Goal: Task Accomplishment & Management: Manage account settings

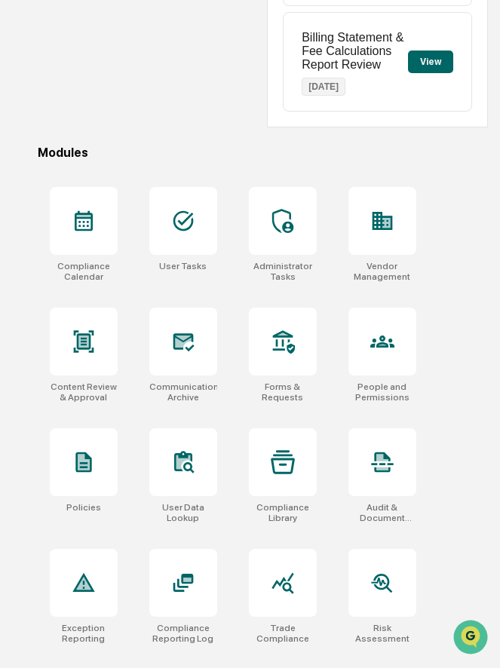
scroll to position [373, 0]
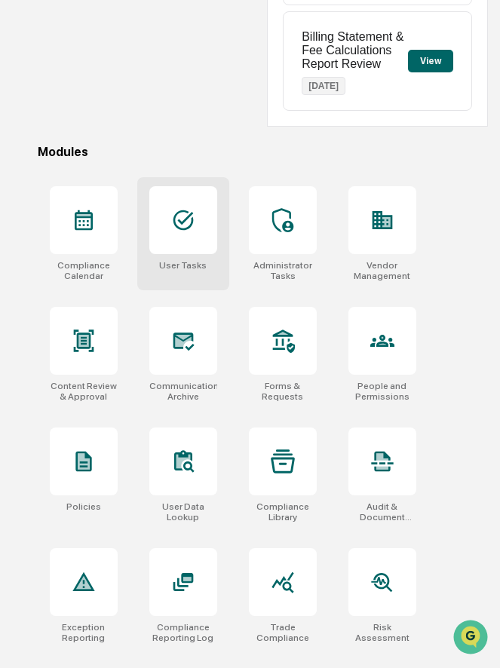
click at [192, 232] on icon at bounding box center [183, 220] width 24 height 24
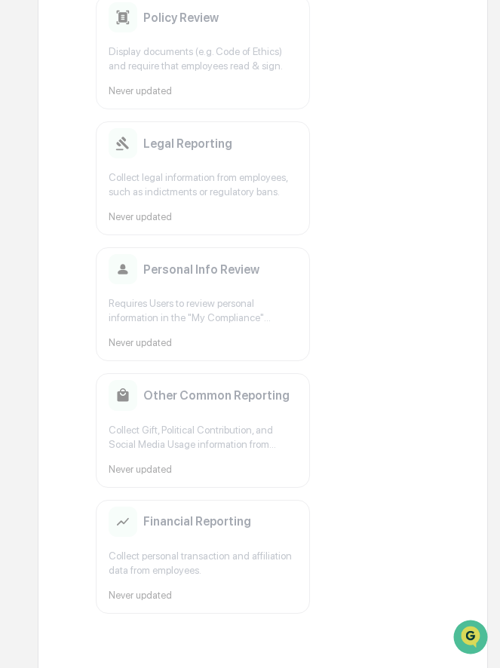
scroll to position [283, 0]
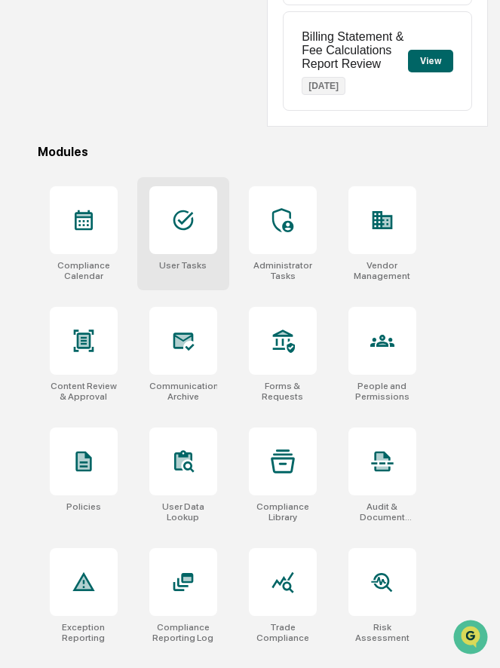
click at [179, 243] on div at bounding box center [183, 220] width 68 height 68
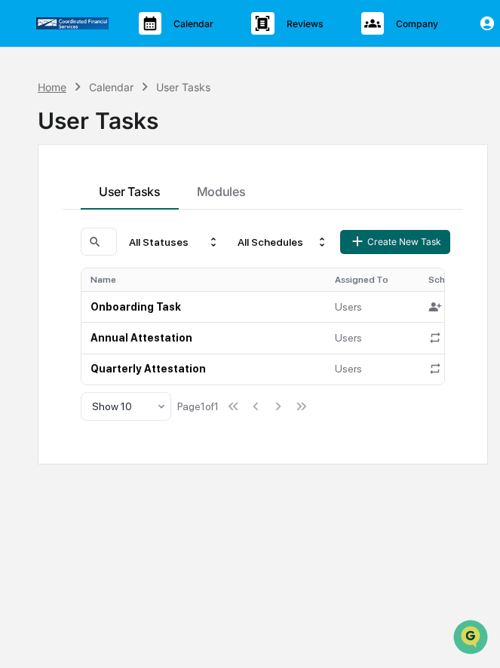
click at [49, 84] on div "Home" at bounding box center [52, 87] width 29 height 13
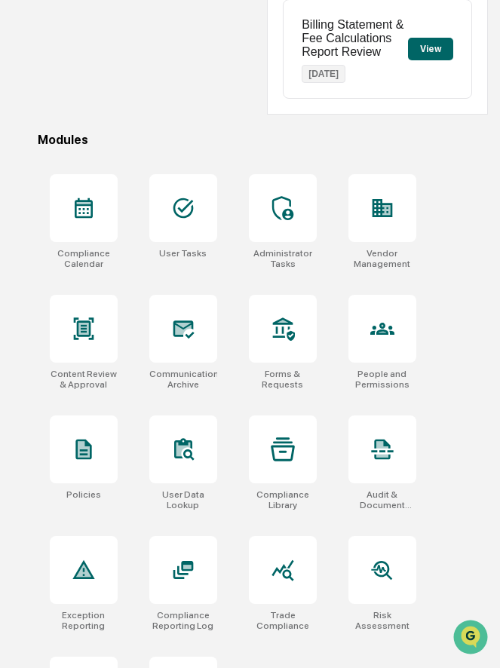
scroll to position [391, 0]
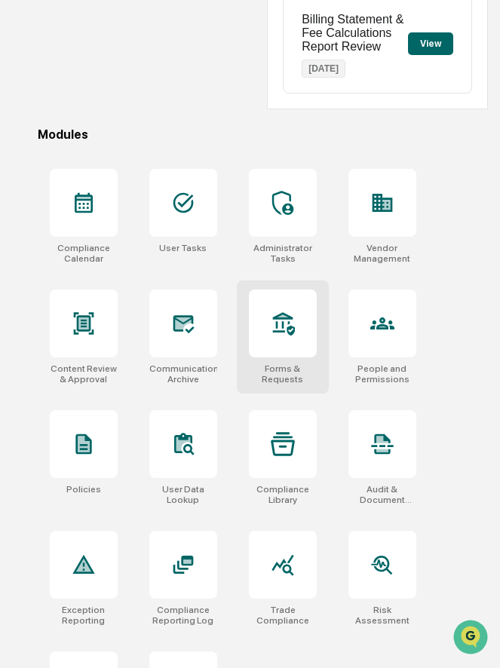
click at [301, 353] on div at bounding box center [283, 324] width 68 height 68
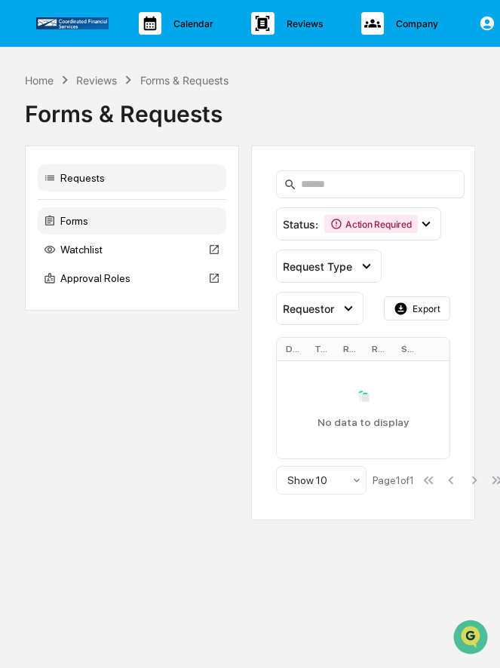
click at [142, 226] on div "Forms" at bounding box center [132, 220] width 189 height 27
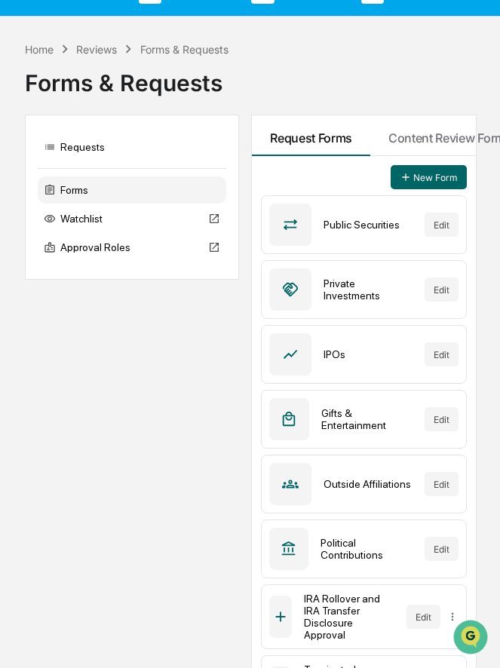
scroll to position [24, 0]
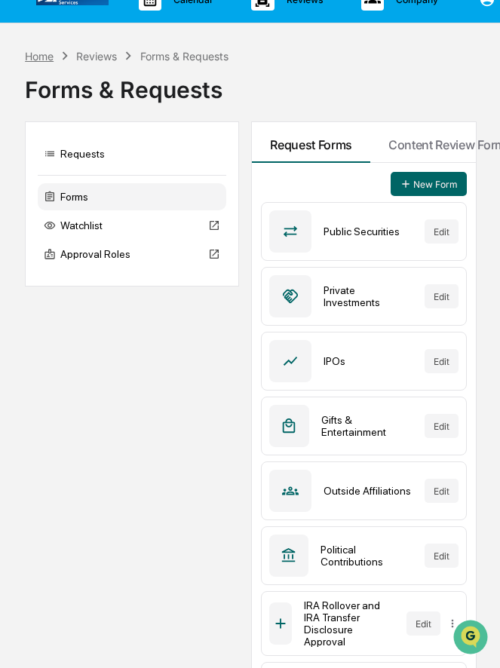
click at [41, 58] on div "Home" at bounding box center [39, 56] width 29 height 13
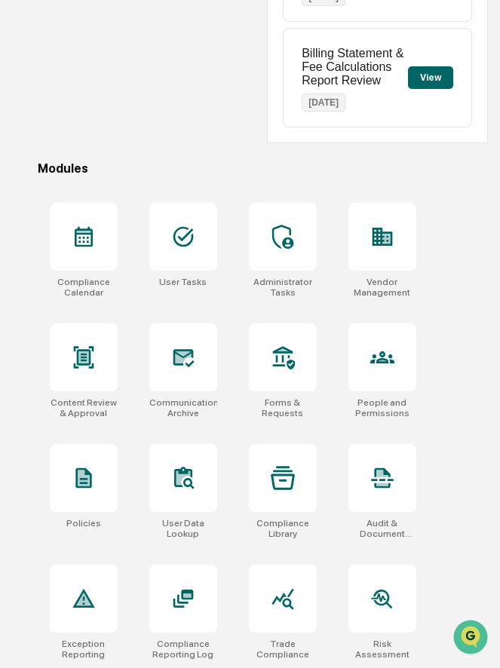
scroll to position [480, 0]
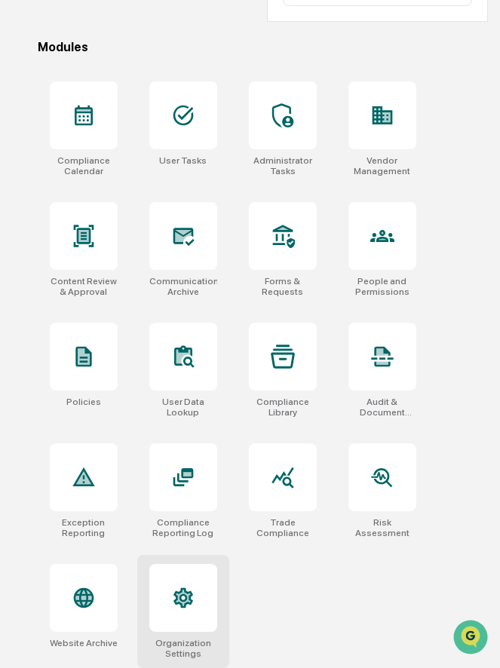
click at [175, 594] on icon at bounding box center [183, 598] width 20 height 20
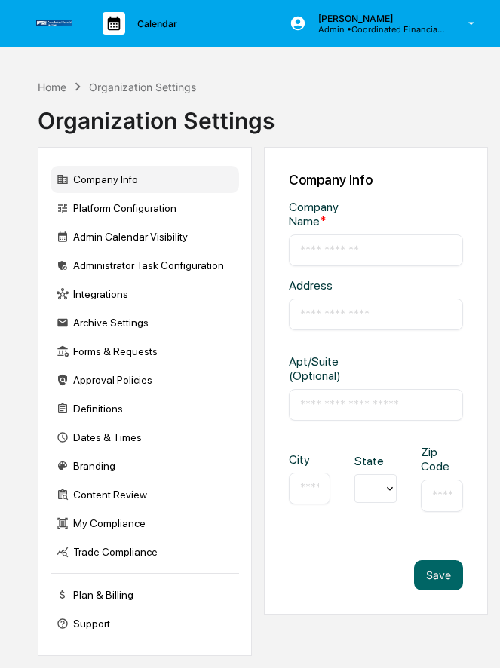
type input "**********"
type input "*********"
type input "******"
type input "*****"
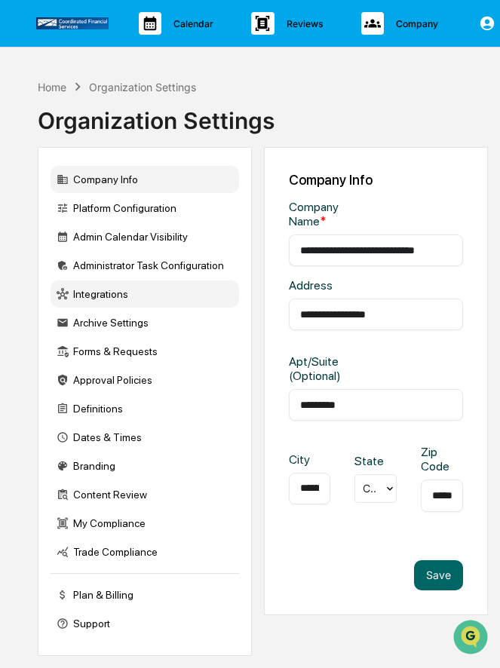
click at [150, 295] on div "Integrations" at bounding box center [145, 294] width 189 height 27
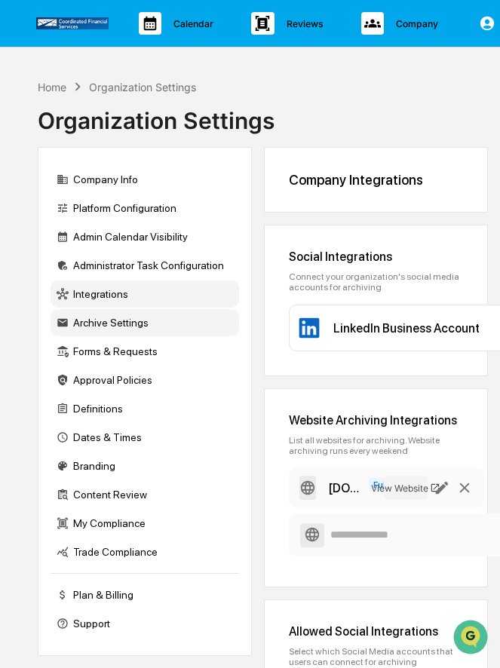
click at [118, 324] on div "Archive Settings" at bounding box center [145, 322] width 189 height 27
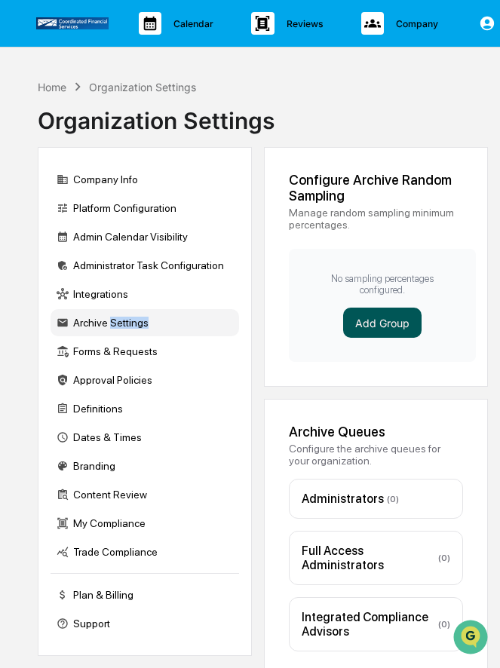
click at [360, 315] on button "Add Group" at bounding box center [382, 323] width 78 height 30
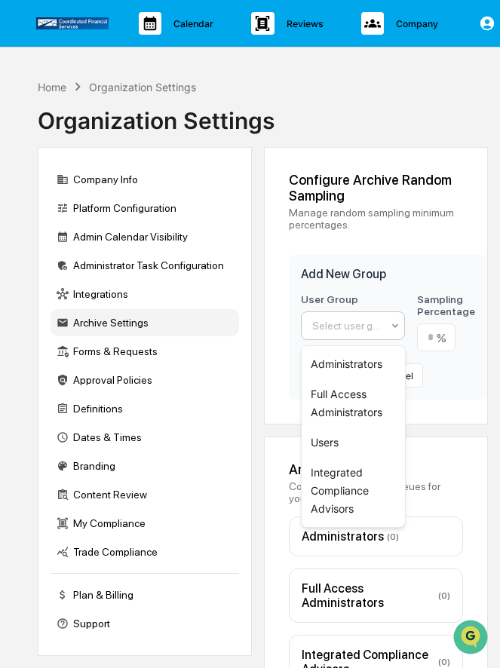
click at [351, 330] on div at bounding box center [346, 325] width 69 height 15
click at [328, 443] on div "Users" at bounding box center [353, 443] width 103 height 30
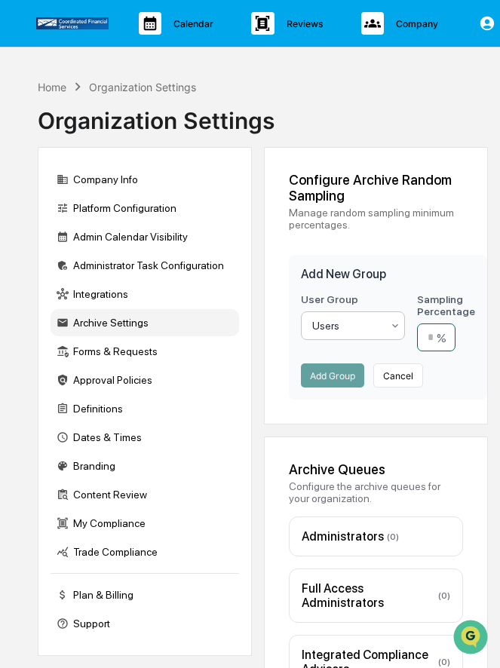
click at [434, 340] on input "number" at bounding box center [436, 338] width 38 height 28
type input "**"
click at [354, 376] on button "Add Group" at bounding box center [332, 375] width 63 height 24
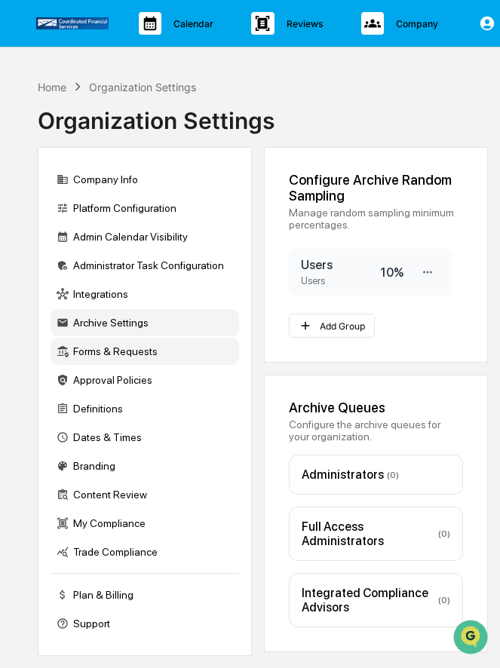
click at [115, 354] on div "Forms & Requests" at bounding box center [145, 351] width 189 height 27
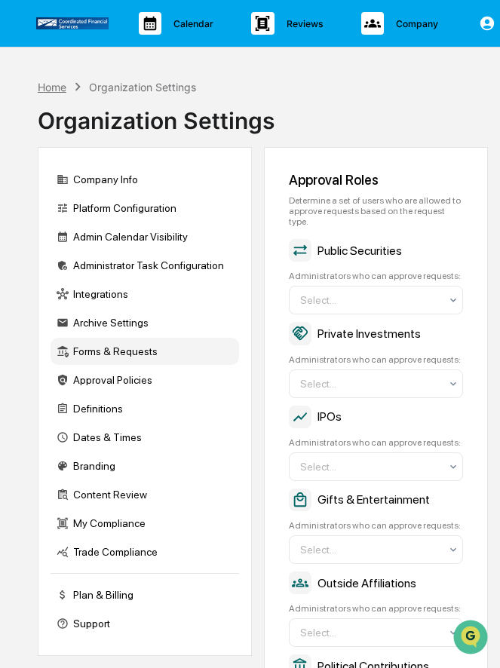
click at [58, 84] on div "Home" at bounding box center [52, 87] width 29 height 13
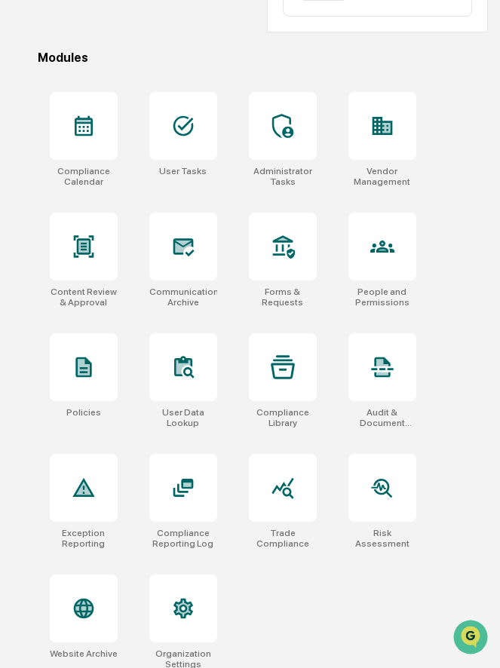
scroll to position [480, 0]
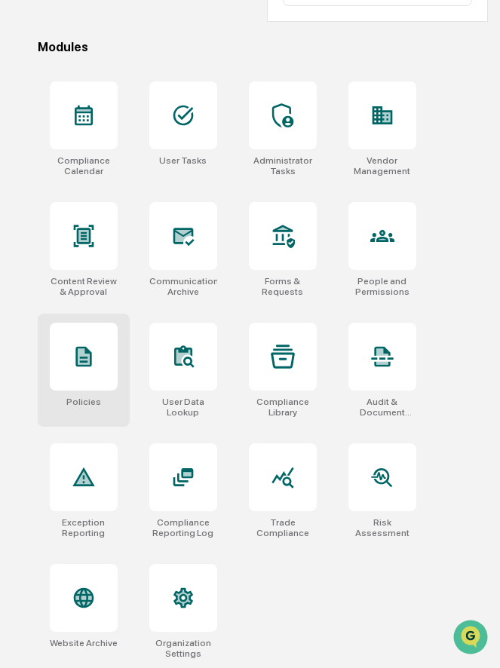
click at [75, 348] on icon at bounding box center [84, 357] width 24 height 24
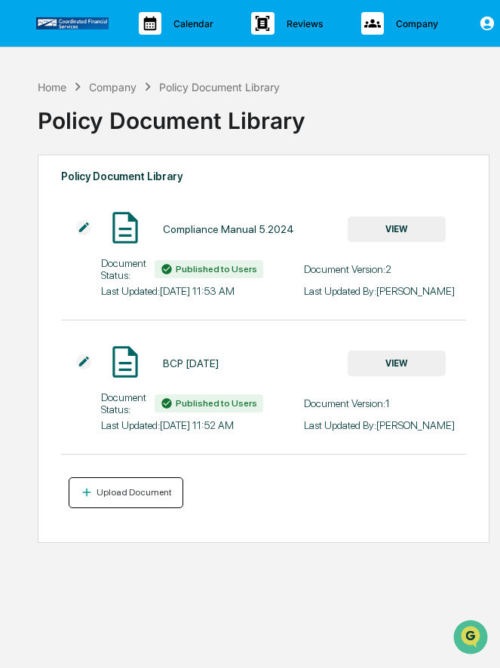
click at [136, 498] on div "Upload Document" at bounding box center [133, 492] width 78 height 11
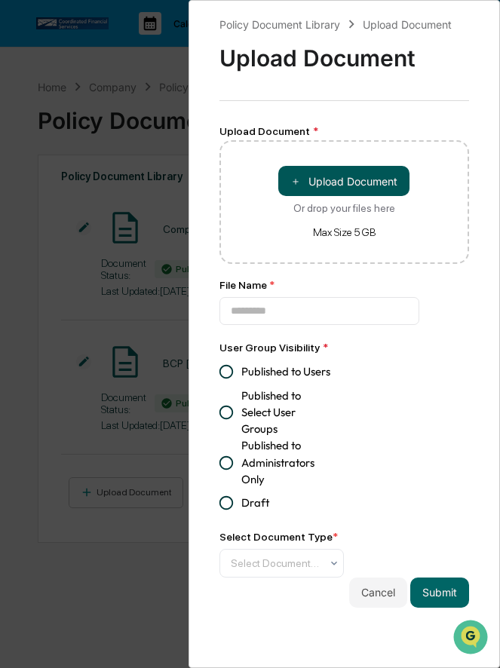
click at [317, 175] on button "＋ Upload Document" at bounding box center [343, 181] width 131 height 30
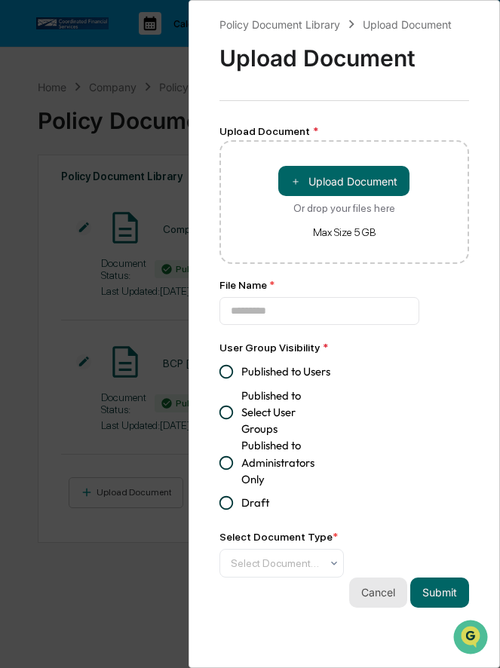
click at [366, 596] on button "Cancel" at bounding box center [378, 593] width 58 height 30
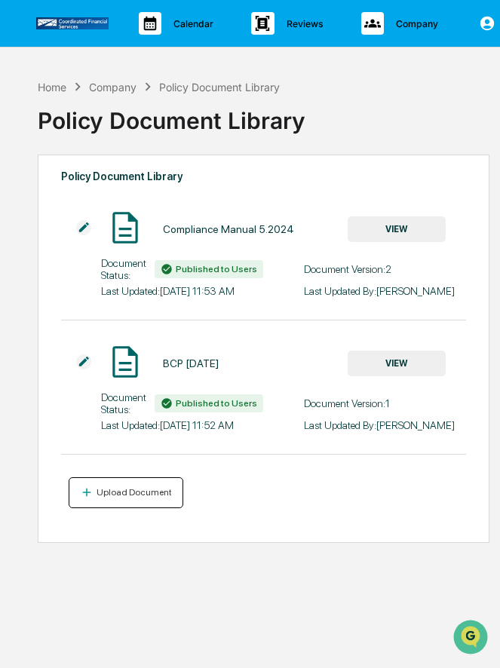
click at [137, 498] on div "Upload Document" at bounding box center [133, 492] width 78 height 11
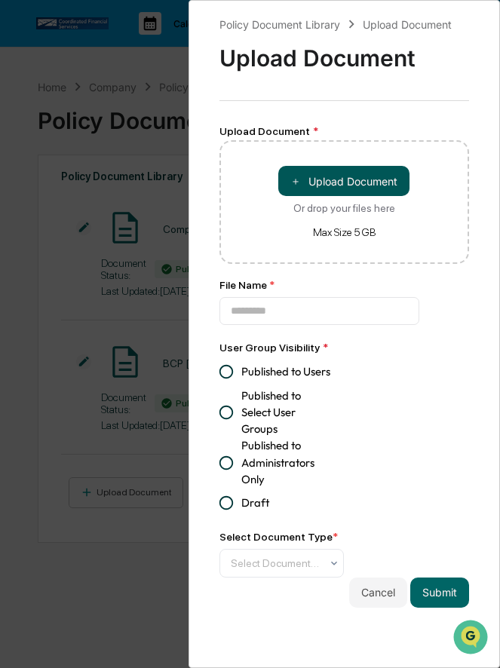
click at [314, 181] on button "＋ Upload Document" at bounding box center [343, 181] width 131 height 30
type input "**********"
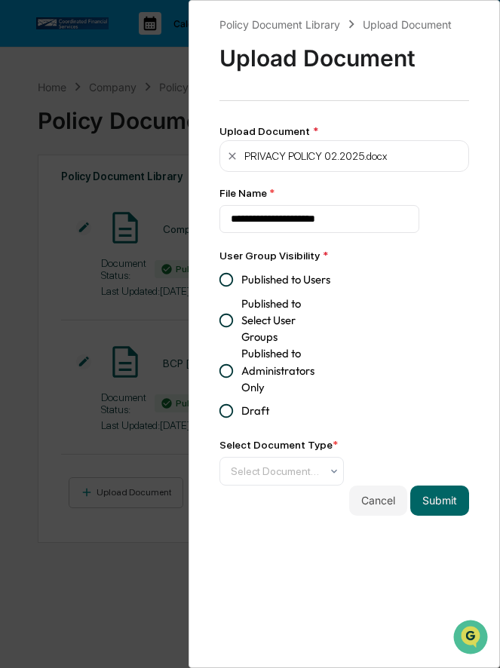
click at [132, 538] on div "**********" at bounding box center [250, 334] width 500 height 668
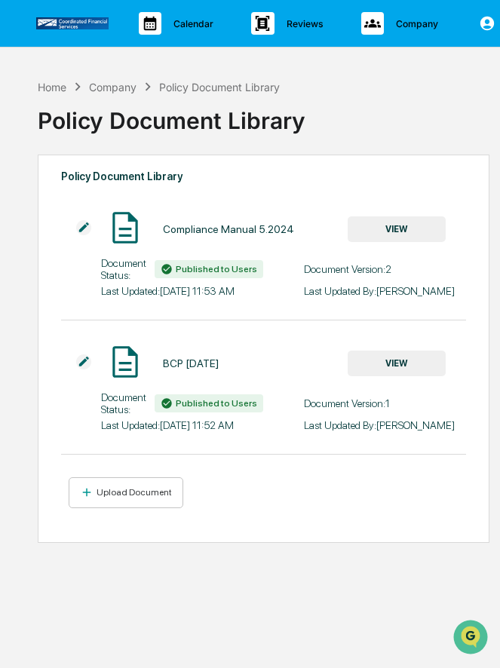
click at [132, 538] on div "Policy Document Library Upload Document Upload Document Upload Document * ＋ Upl…" at bounding box center [250, 334] width 500 height 668
click at [56, 87] on div "Home" at bounding box center [52, 87] width 29 height 13
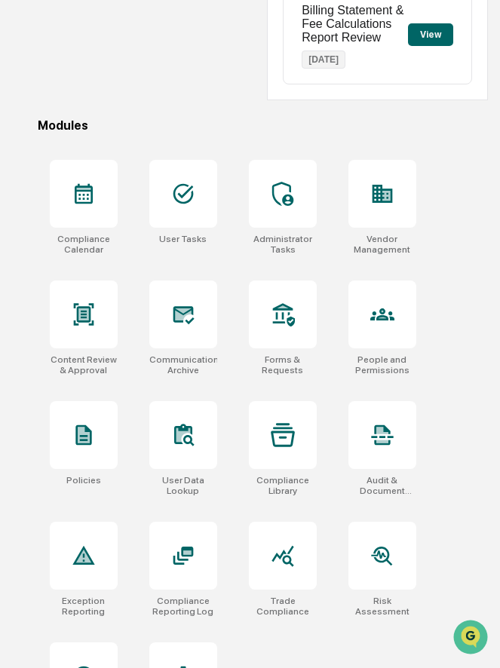
scroll to position [400, 0]
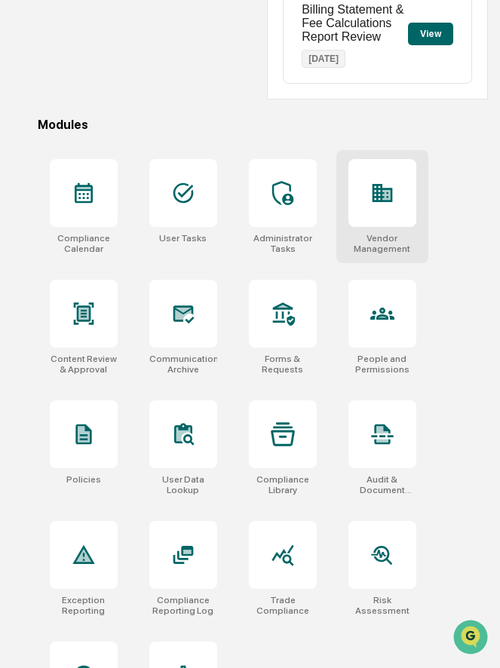
click at [378, 207] on div at bounding box center [382, 193] width 68 height 68
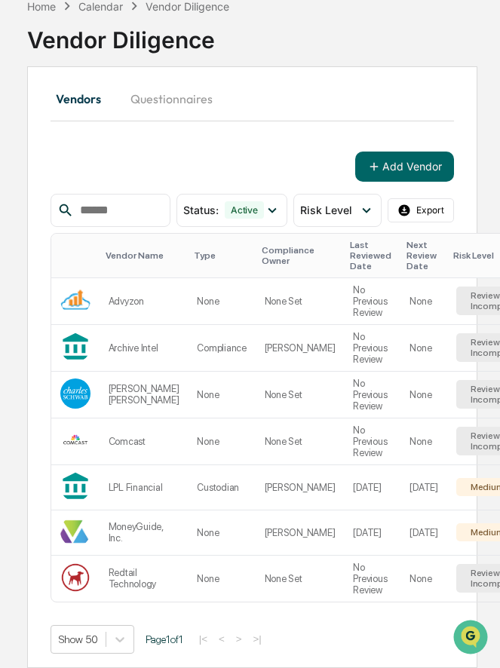
scroll to position [0, 11]
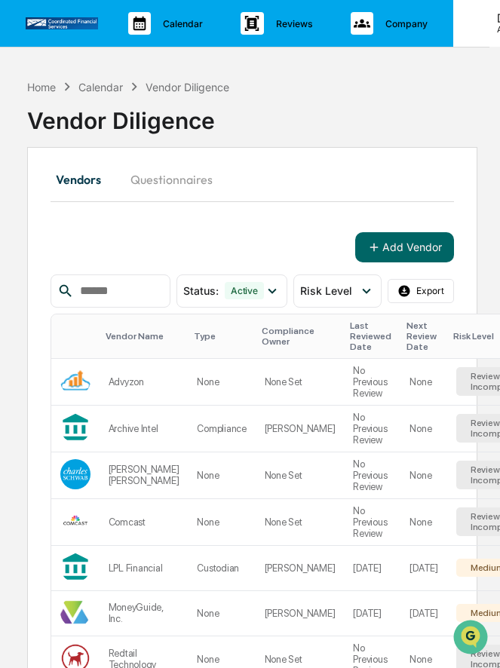
click at [471, 24] on icon at bounding box center [477, 24] width 14 height 14
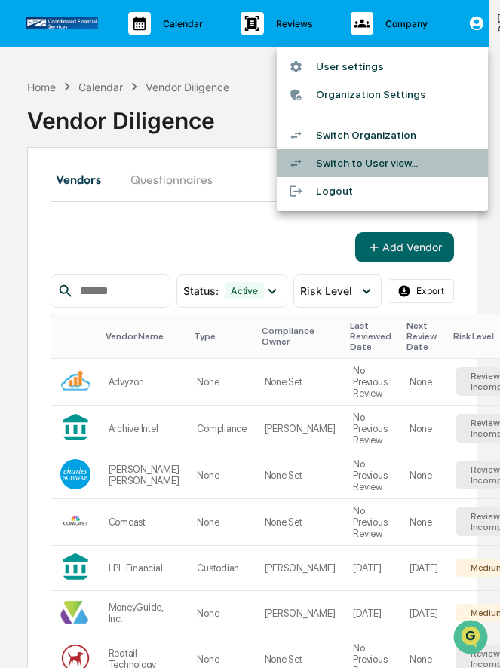
click at [351, 170] on li "Switch to User view..." at bounding box center [382, 163] width 211 height 28
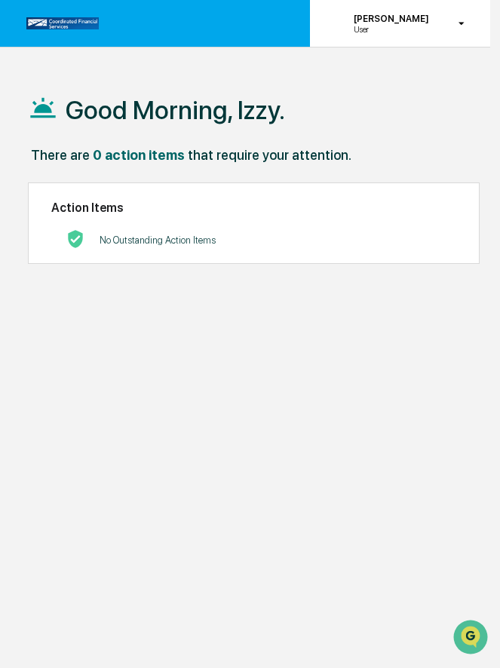
click at [418, 41] on div "[PERSON_NAME] User" at bounding box center [400, 23] width 180 height 47
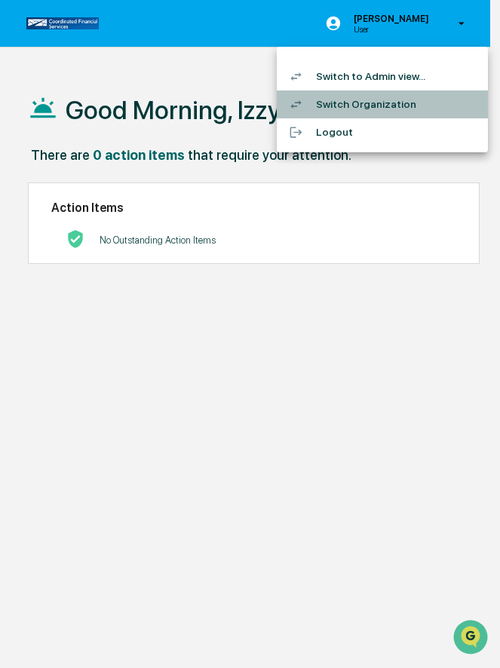
click at [363, 112] on li "Switch Organization" at bounding box center [382, 104] width 211 height 28
